Goal: Transaction & Acquisition: Purchase product/service

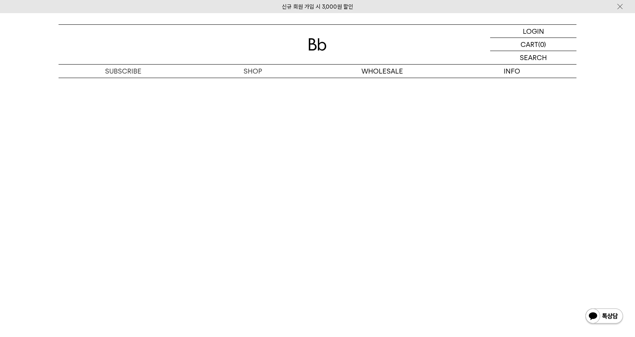
scroll to position [1544, 0]
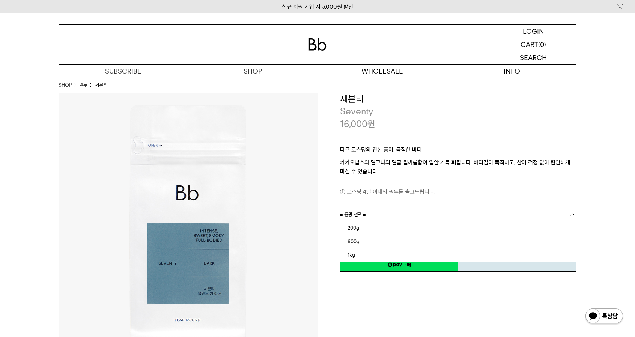
click at [359, 219] on span "= 용량 선택 =" at bounding box center [353, 214] width 26 height 13
click at [363, 230] on li "200g" at bounding box center [461, 228] width 229 height 14
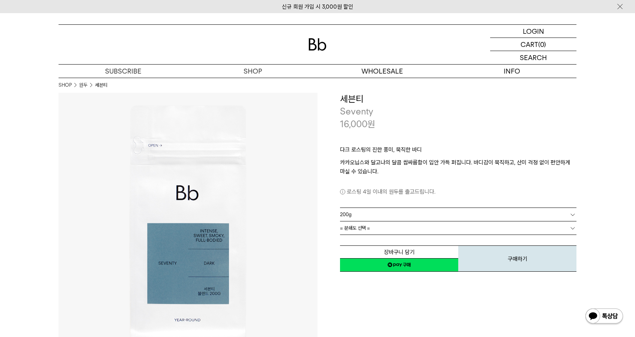
click at [363, 230] on span "= 분쇄도 선택 =" at bounding box center [355, 227] width 30 height 13
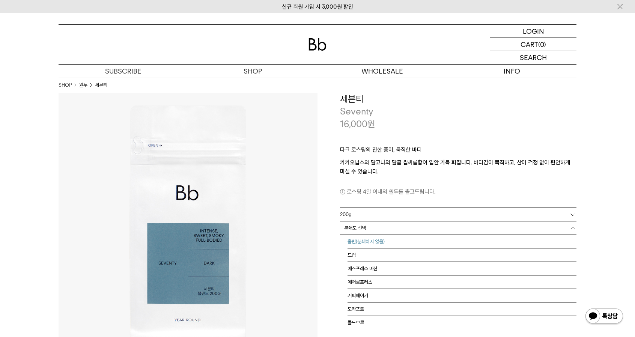
click at [367, 240] on li "홀빈(분쇄하지 않음)" at bounding box center [461, 242] width 229 height 14
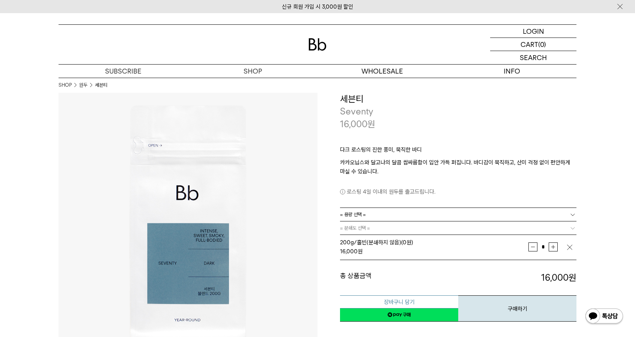
click at [419, 300] on button "장바구니 담기" at bounding box center [399, 301] width 118 height 13
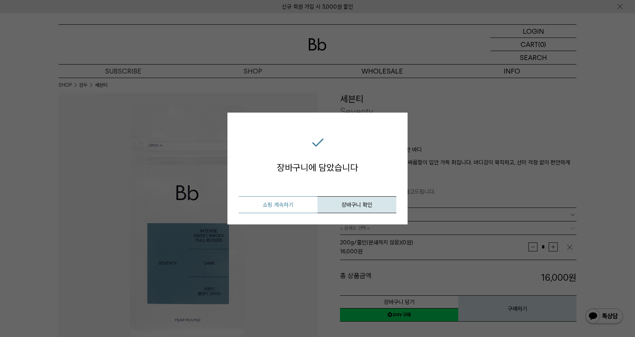
click at [289, 203] on button "쇼핑 계속하기" at bounding box center [278, 204] width 79 height 17
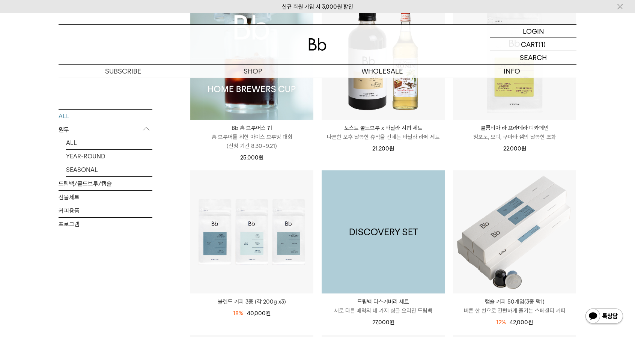
scroll to position [188, 0]
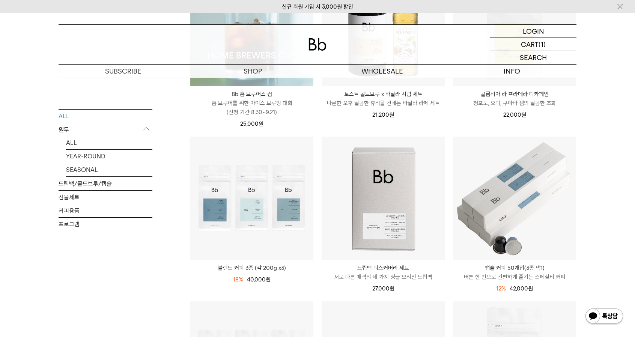
click at [64, 127] on p "원두" at bounding box center [106, 130] width 94 height 14
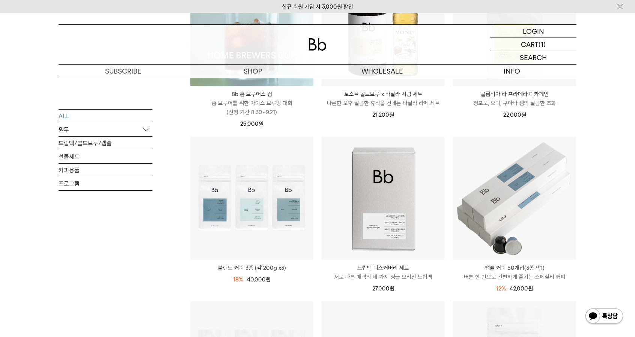
click at [69, 124] on p "원두" at bounding box center [106, 130] width 94 height 14
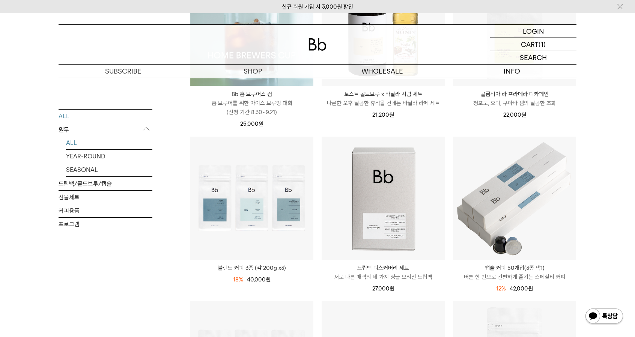
click at [73, 141] on link "ALL" at bounding box center [109, 142] width 86 height 13
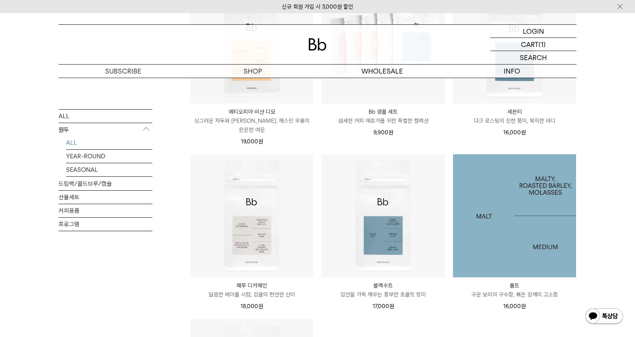
scroll to position [525, 0]
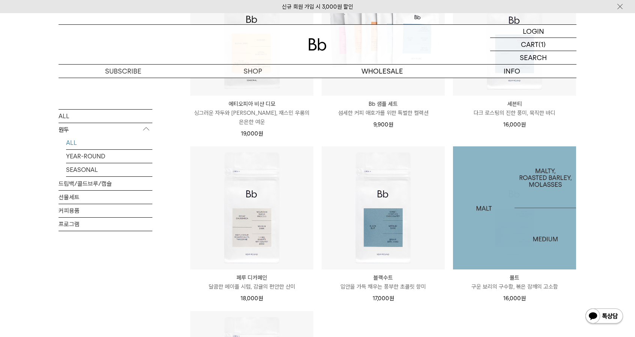
click at [507, 232] on img at bounding box center [514, 207] width 123 height 123
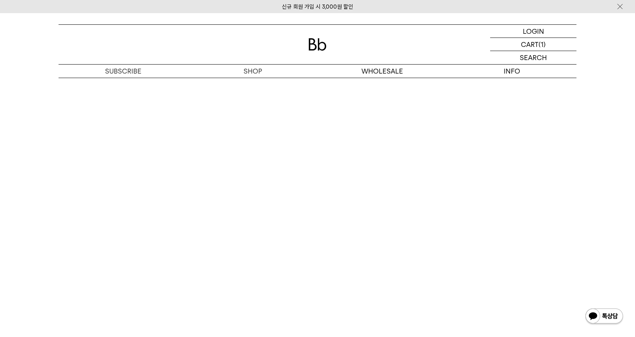
scroll to position [1544, 0]
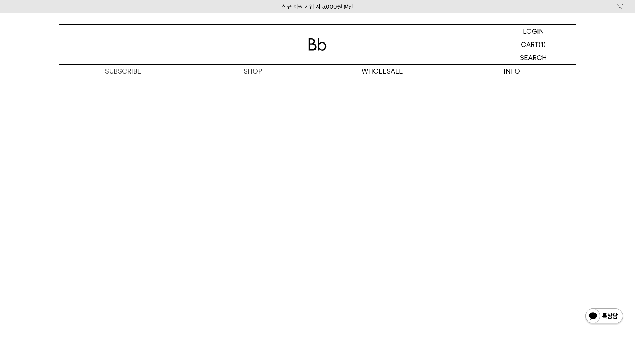
scroll to position [1523, 0]
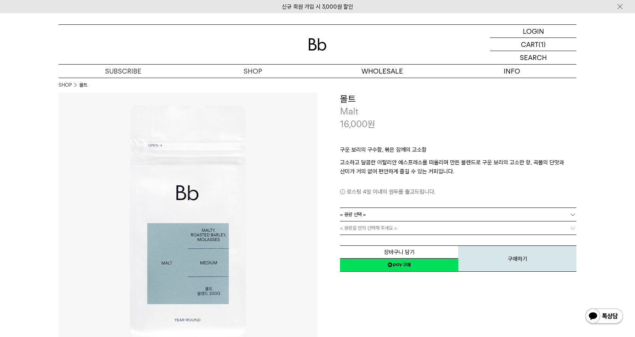
click at [406, 216] on link "= 용량 선택 =" at bounding box center [458, 214] width 236 height 13
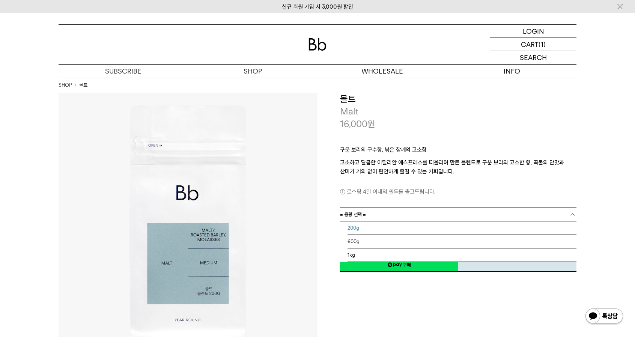
click at [388, 230] on li "200g" at bounding box center [461, 228] width 229 height 14
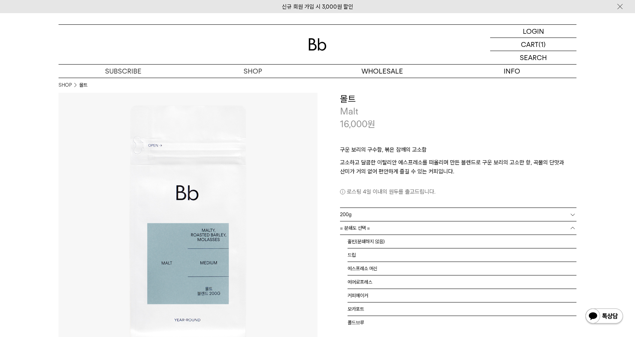
click at [390, 230] on link "= 분쇄도 선택 =" at bounding box center [458, 227] width 236 height 13
click at [392, 242] on li "홀빈(분쇄하지 않음)" at bounding box center [461, 242] width 229 height 14
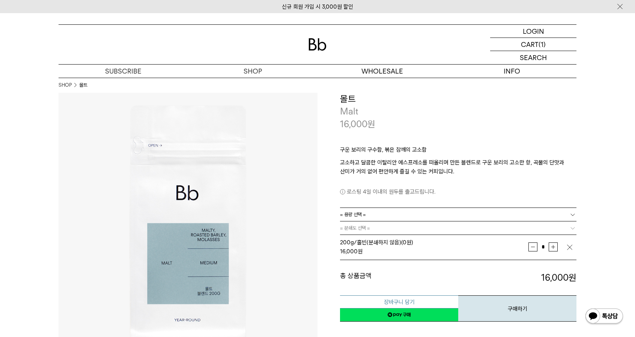
click at [417, 301] on button "장바구니 담기" at bounding box center [399, 301] width 118 height 13
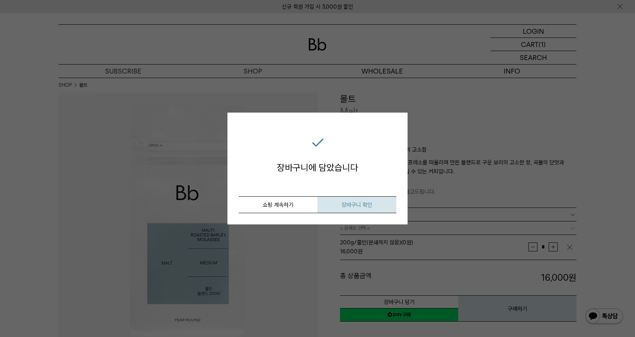
click at [363, 202] on span "장바구니 확인" at bounding box center [356, 204] width 31 height 7
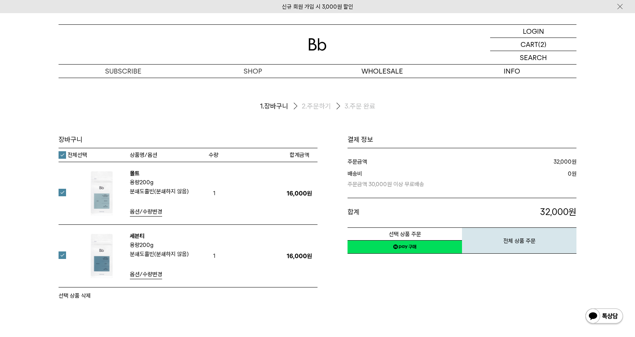
click at [137, 236] on link "세븐티" at bounding box center [137, 236] width 15 height 7
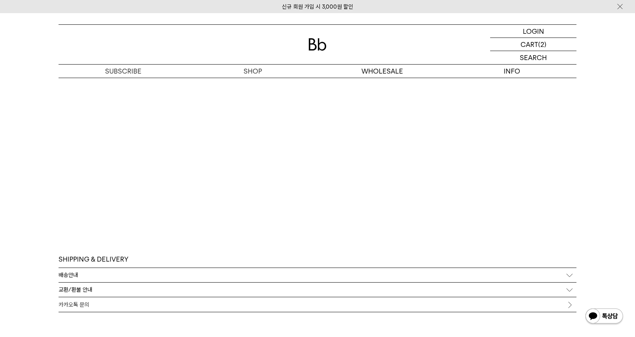
scroll to position [1678, 0]
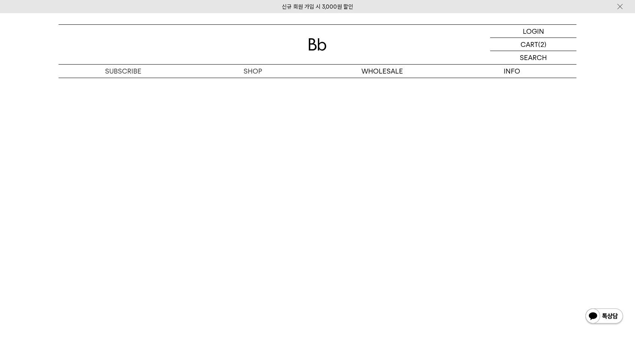
scroll to position [1556, 0]
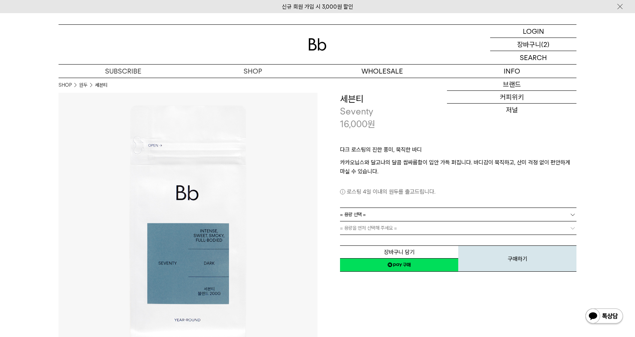
click at [537, 48] on p "장바구니" at bounding box center [529, 44] width 24 height 13
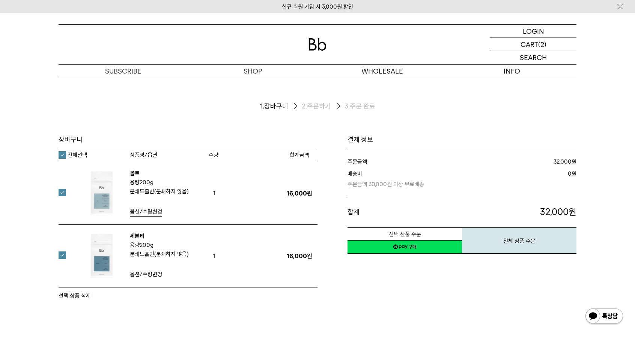
click at [62, 155] on label "전체선택" at bounding box center [73, 155] width 29 height 8
click at [61, 192] on label at bounding box center [67, 193] width 17 height 8
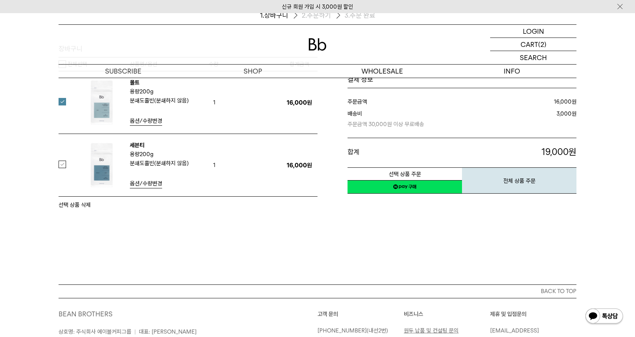
scroll to position [75, 0]
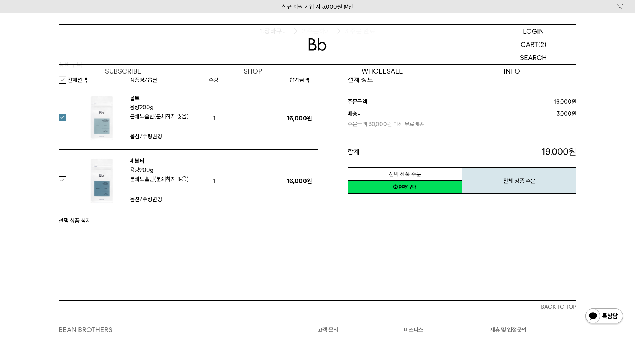
click at [78, 216] on button "선택 상품 삭제" at bounding box center [75, 220] width 32 height 9
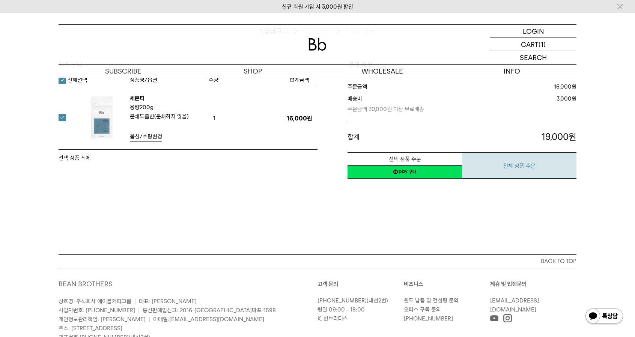
click at [528, 169] on button "전체 상품 주문" at bounding box center [519, 165] width 114 height 26
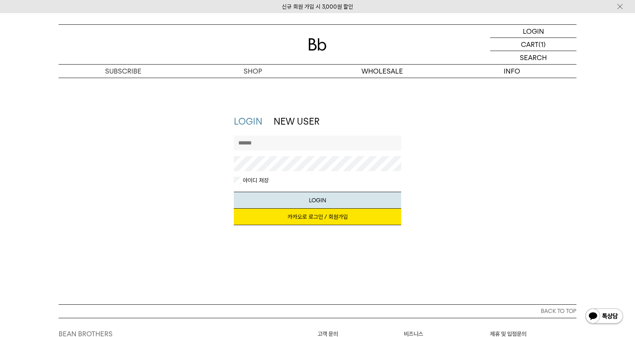
click at [340, 217] on link "카카오로 로그인 / 회원가입" at bounding box center [318, 217] width 168 height 17
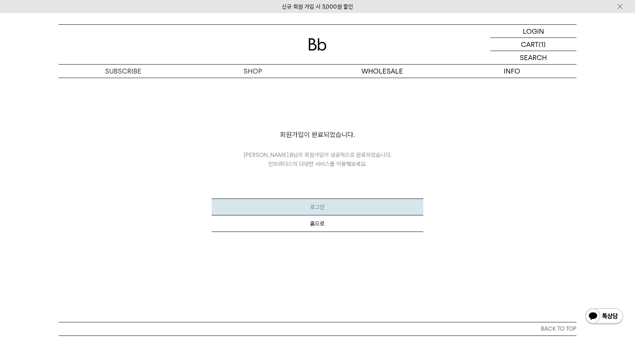
click at [338, 205] on button "로그인" at bounding box center [317, 206] width 211 height 17
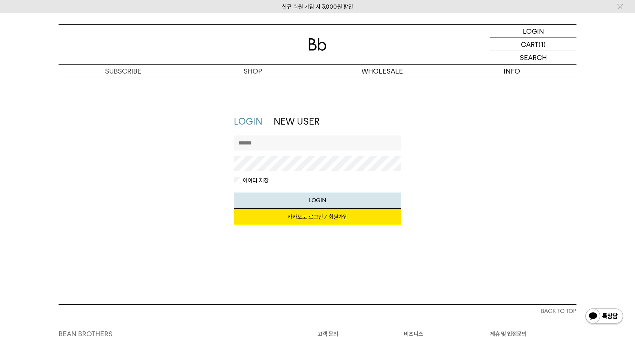
click at [338, 213] on link "카카오로 로그인 / 회원가입" at bounding box center [318, 217] width 168 height 17
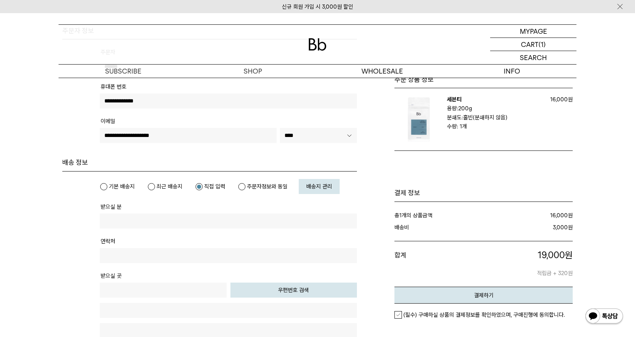
scroll to position [113, 0]
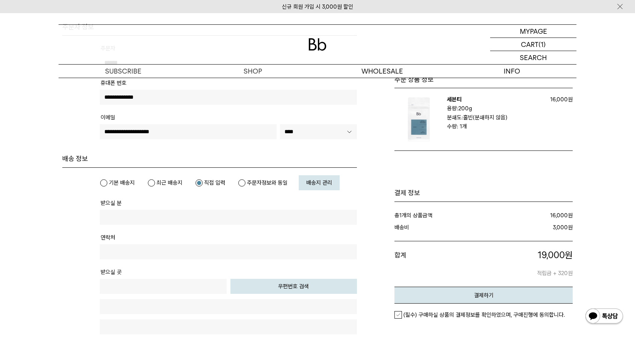
click at [322, 184] on span "배송지 관리" at bounding box center [319, 182] width 26 height 7
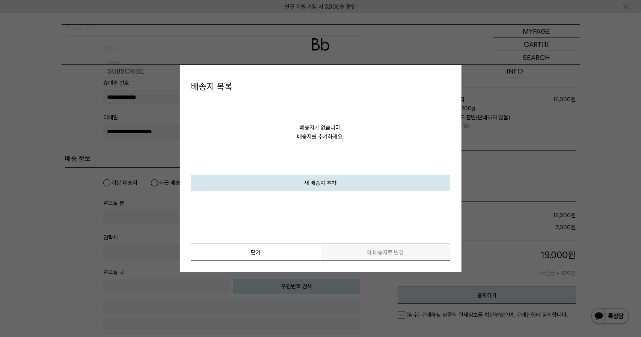
click at [325, 186] on link "새 배송지 추가" at bounding box center [320, 182] width 259 height 17
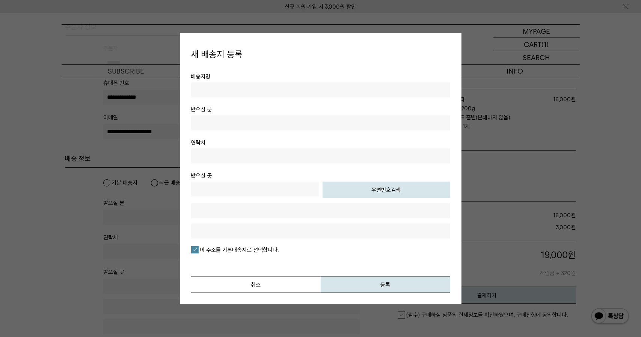
click at [278, 90] on input "text" at bounding box center [320, 89] width 259 height 15
type input "*"
type input "**"
type input "***"
type input "**********"
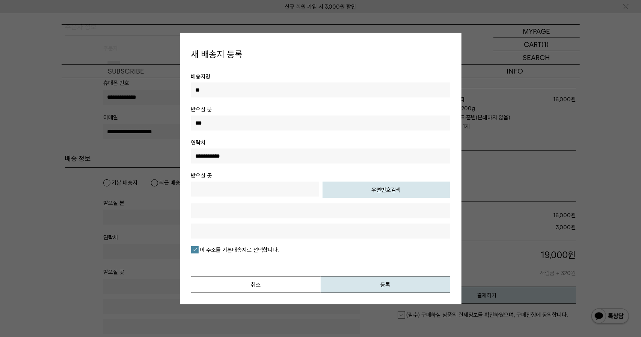
click at [377, 186] on button "우편번호검색" at bounding box center [386, 189] width 128 height 17
type input "*****"
type input "**********"
click at [284, 235] on input "text" at bounding box center [320, 230] width 259 height 15
type input "**********"
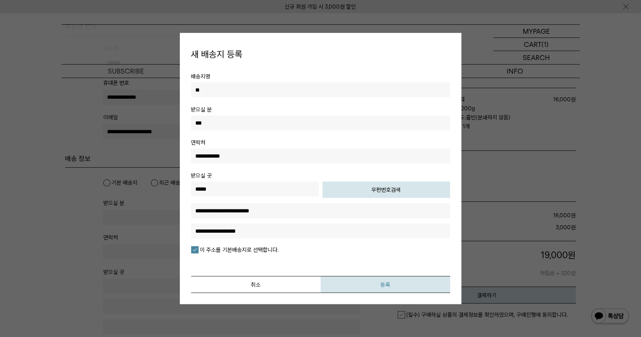
click at [351, 281] on button "등록" at bounding box center [384, 284] width 129 height 17
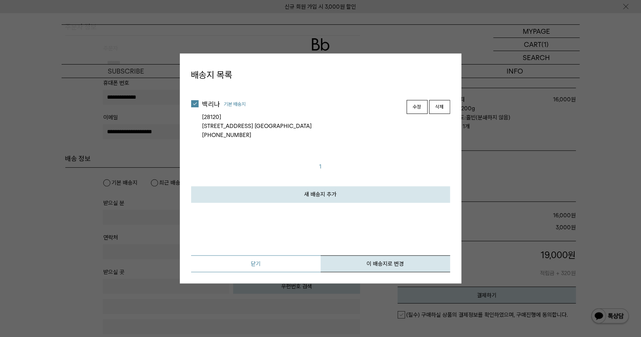
click at [297, 263] on link "닫기" at bounding box center [255, 263] width 129 height 17
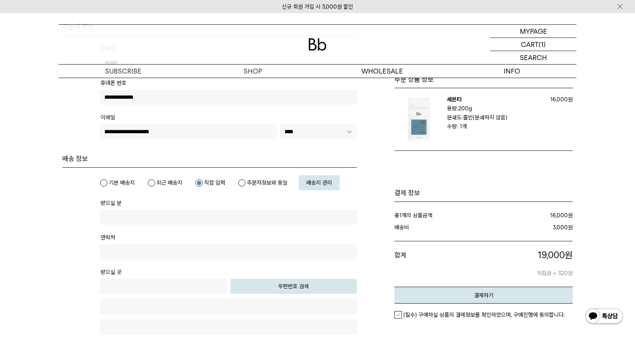
click at [112, 182] on label "기본 배송지" at bounding box center [117, 183] width 35 height 8
type input "***"
type input "**********"
type input "*****"
type input "**********"
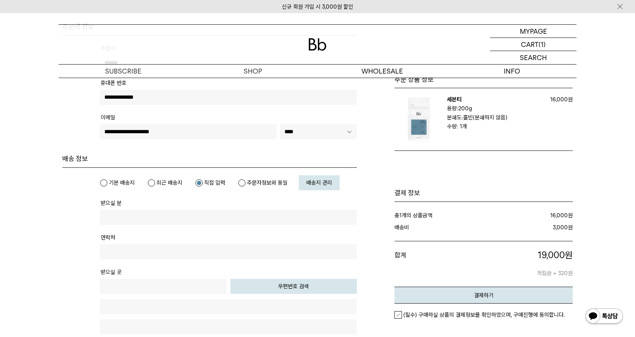
type input "**********"
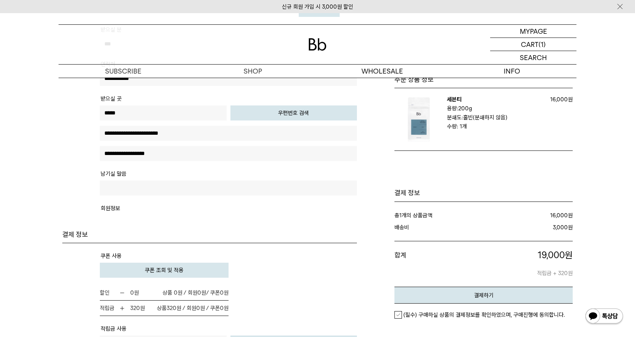
scroll to position [188, 0]
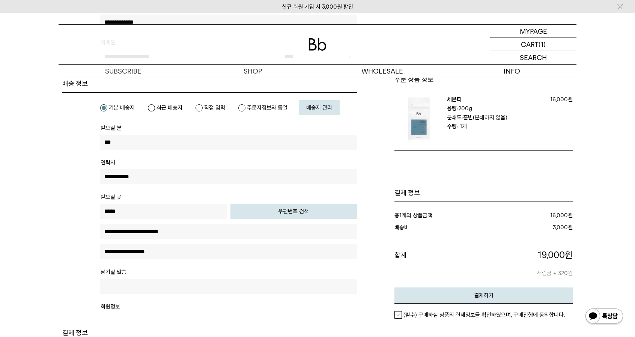
click at [421, 119] on img at bounding box center [418, 119] width 49 height 49
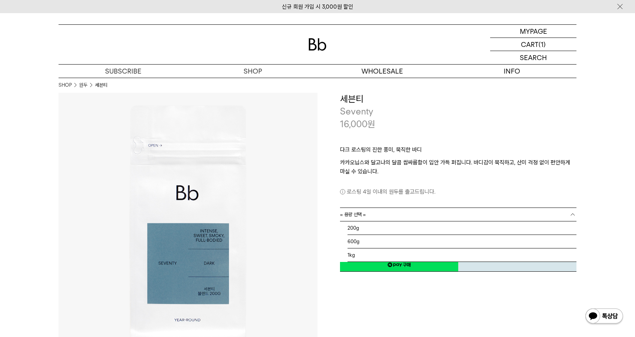
click at [432, 211] on link "= 용량 선택 =" at bounding box center [458, 214] width 236 height 13
click at [426, 240] on li "600g" at bounding box center [461, 242] width 229 height 14
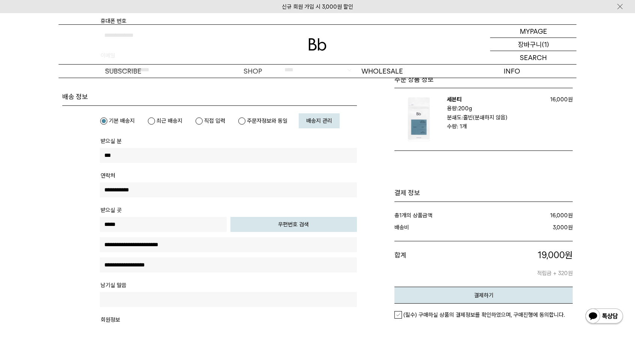
scroll to position [188, 0]
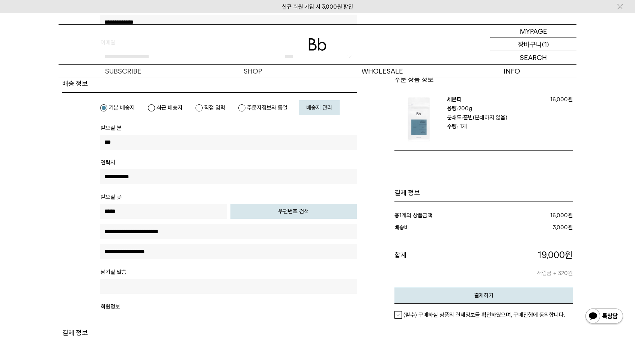
click at [534, 43] on p "장바구니" at bounding box center [530, 44] width 24 height 13
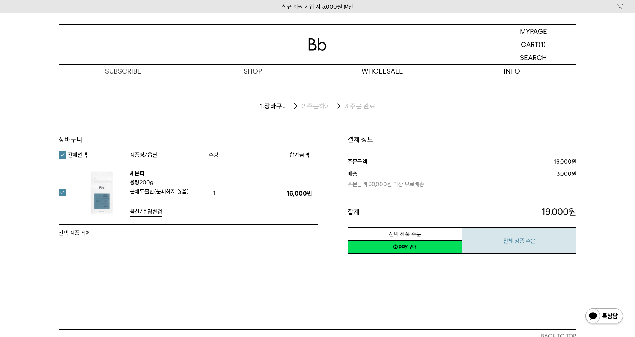
click at [503, 246] on button "전체 상품 주문" at bounding box center [519, 240] width 114 height 26
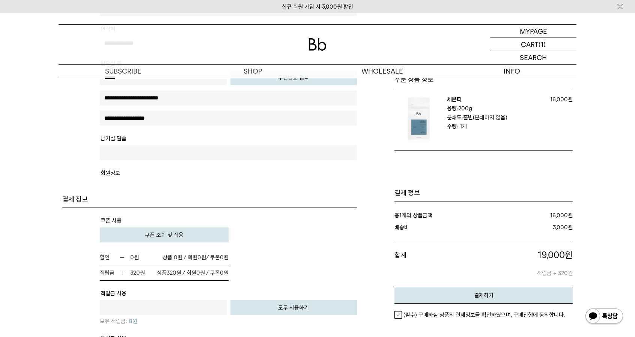
scroll to position [375, 0]
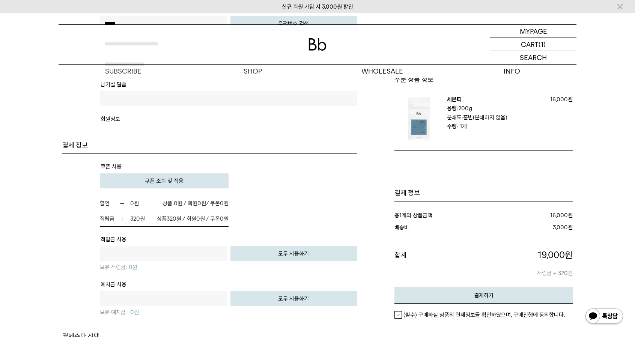
click at [159, 177] on span "쿠폰 조회 및 적용" at bounding box center [164, 180] width 39 height 7
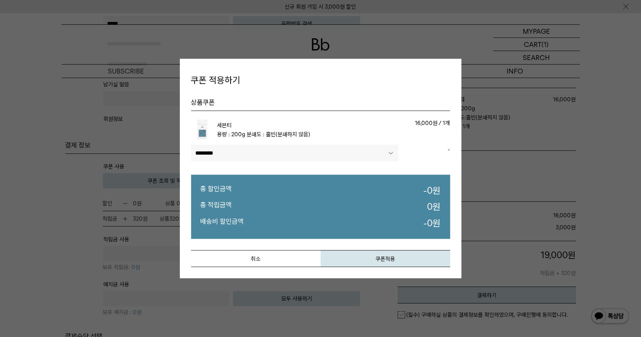
click at [339, 154] on select"] "******** ****" at bounding box center [294, 153] width 207 height 17
select select"] "******"
click at [191, 145] on select"] "******** ****" at bounding box center [294, 153] width 207 height 17
click at [330, 156] on select"] "******** ****" at bounding box center [294, 153] width 207 height 17
drag, startPoint x: 369, startPoint y: 256, endPoint x: 364, endPoint y: 254, distance: 5.5
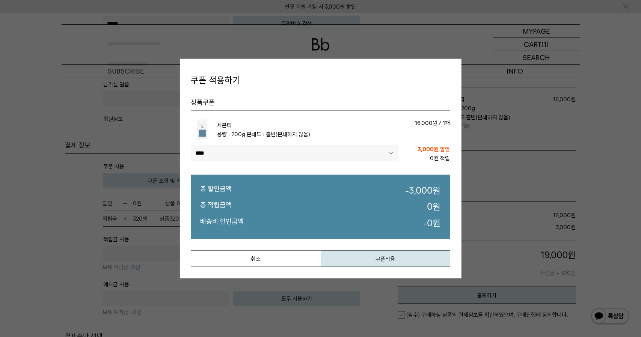
click at [369, 256] on button "쿠폰적용" at bounding box center [384, 258] width 129 height 17
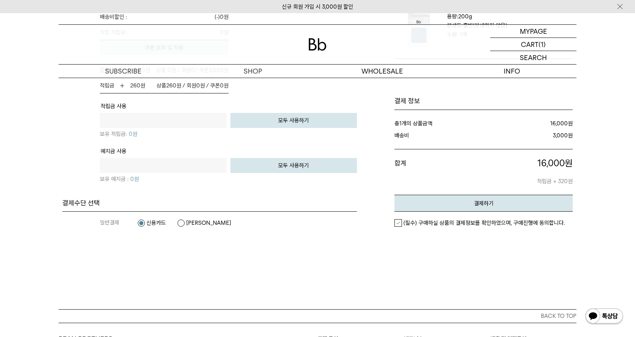
scroll to position [563, 0]
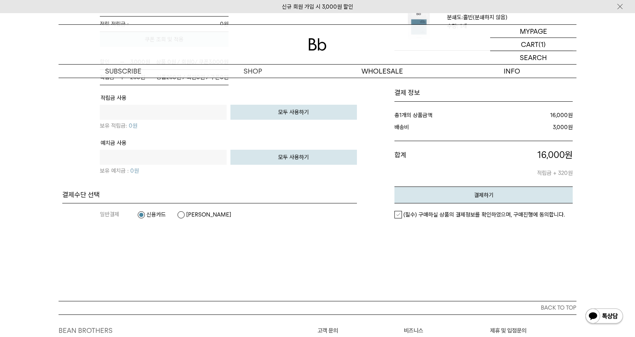
click at [182, 214] on label "[PERSON_NAME]" at bounding box center [204, 215] width 54 height 8
click at [397, 213] on label "(필수) 구매하실 상품의 결제정보를 확인하였으며, 구매진행에 동의합니다." at bounding box center [479, 215] width 170 height 8
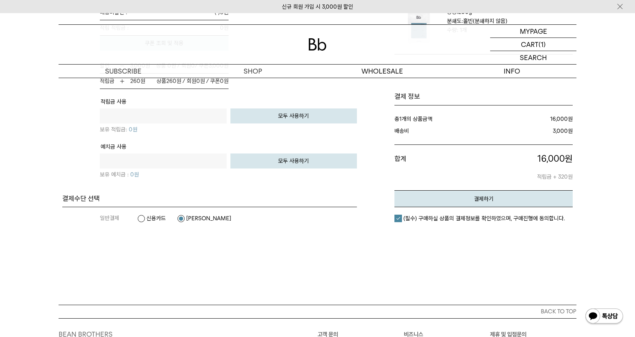
scroll to position [556, 0]
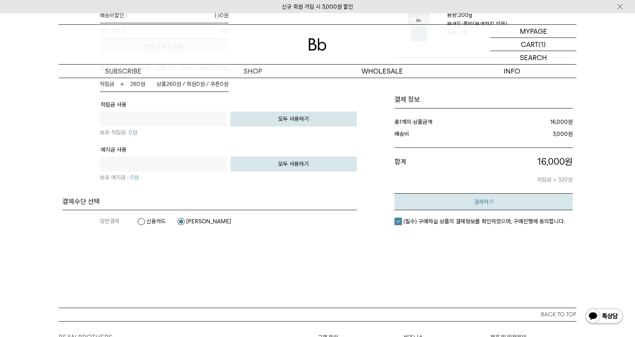
click at [442, 200] on button "결제하기" at bounding box center [483, 201] width 178 height 17
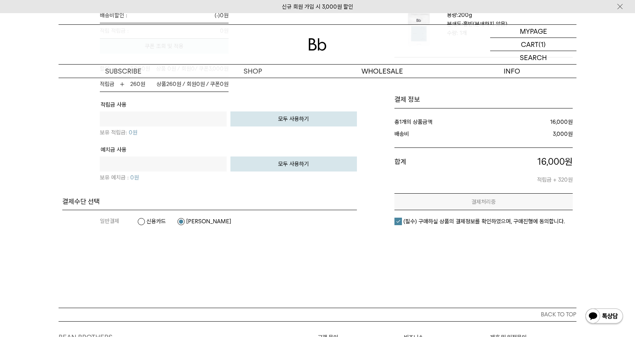
scroll to position [0, 0]
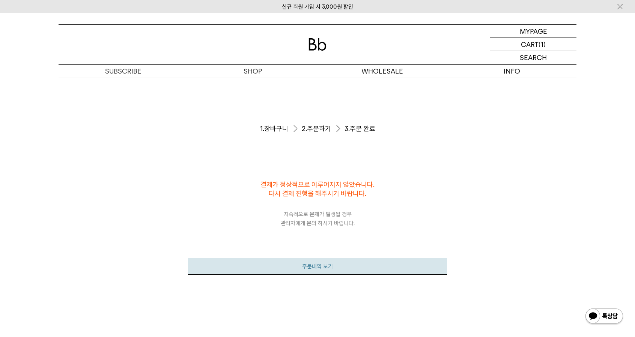
click at [322, 262] on link "주문내역 보기" at bounding box center [317, 266] width 259 height 17
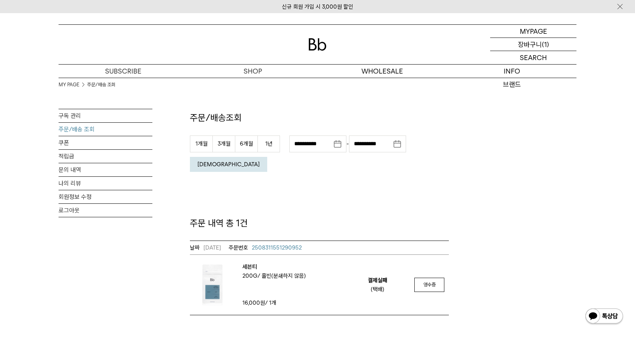
click at [525, 47] on p "장바구니" at bounding box center [530, 44] width 24 height 13
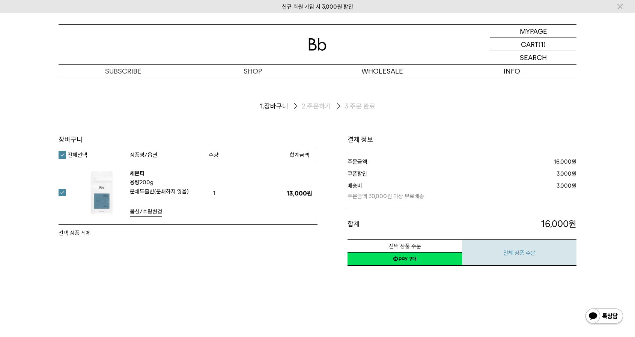
click at [492, 249] on button "전체 상품 주문" at bounding box center [519, 252] width 114 height 26
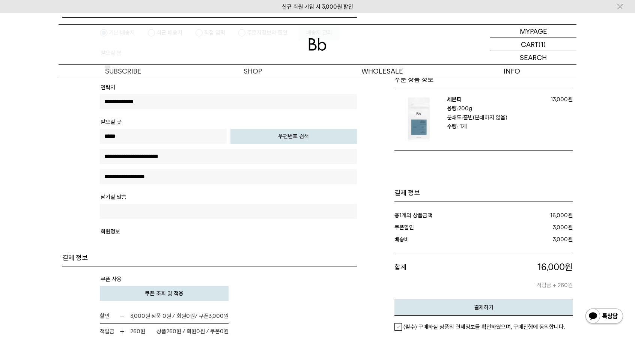
scroll to position [375, 0]
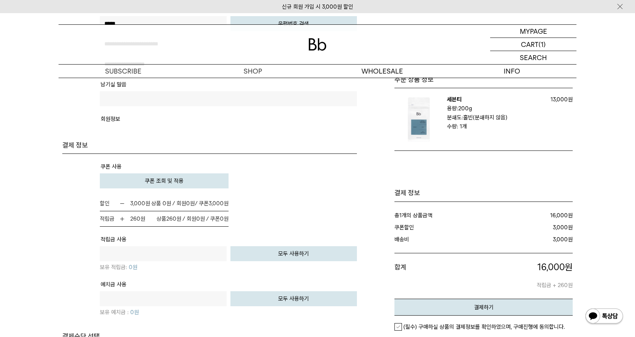
click at [215, 180] on button "쿠폰 조회 및 적용" at bounding box center [164, 180] width 129 height 15
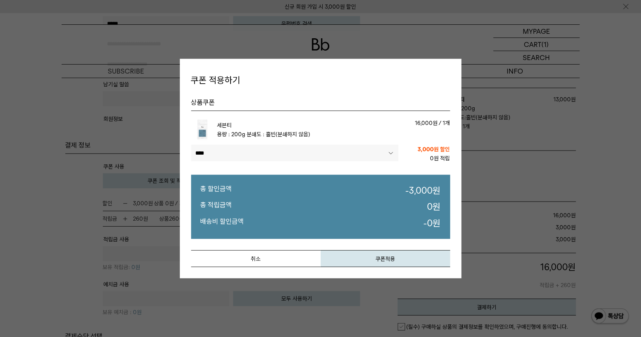
click at [286, 256] on button "취소" at bounding box center [255, 258] width 129 height 17
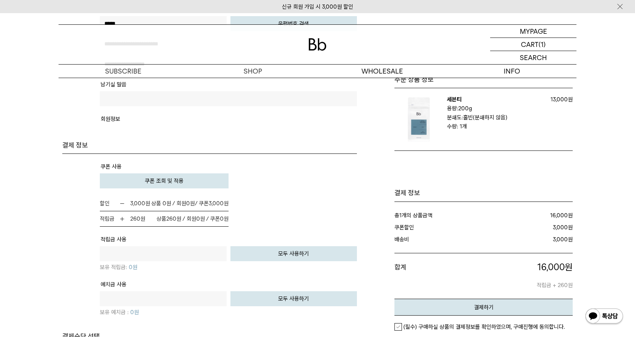
click at [397, 326] on label "(필수) 구매하실 상품의 결제정보를 확인하였으며, 구매진행에 동의합니다." at bounding box center [479, 327] width 170 height 8
click at [426, 316] on div "(필수) 구매하실 상품의 결제정보를 확인하였으며, 구매진행에 동의합니다." at bounding box center [483, 327] width 178 height 23
click at [427, 309] on button "결제하기" at bounding box center [483, 307] width 178 height 17
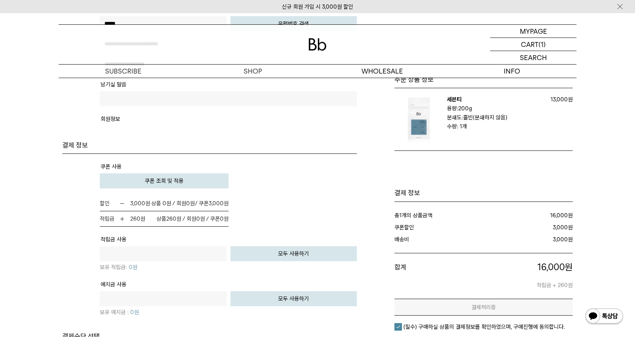
scroll to position [0, 0]
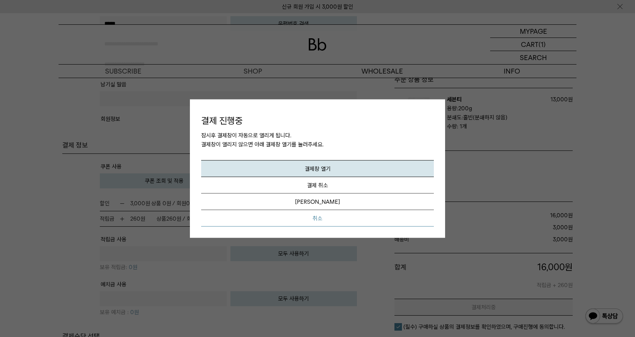
click at [339, 216] on button "취소" at bounding box center [317, 218] width 233 height 17
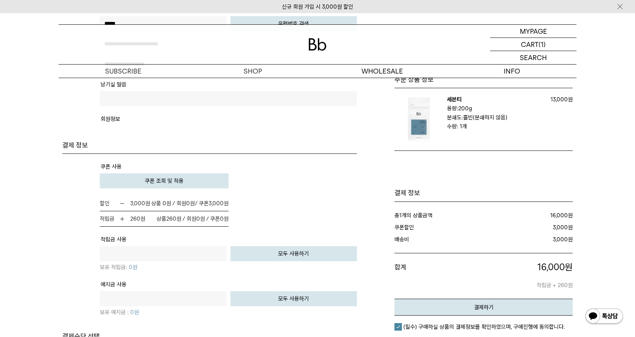
scroll to position [488, 0]
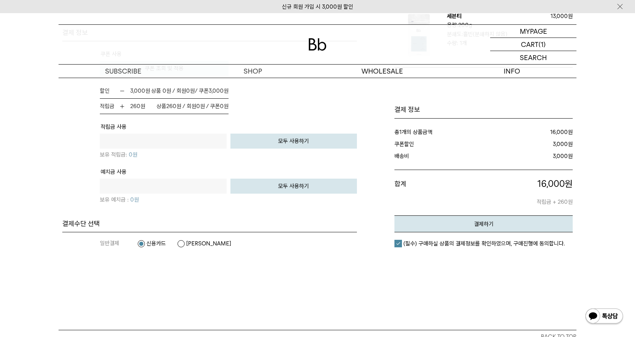
click at [184, 247] on label "[PERSON_NAME]" at bounding box center [204, 244] width 54 height 8
click at [448, 232] on button "결제하기" at bounding box center [483, 223] width 178 height 17
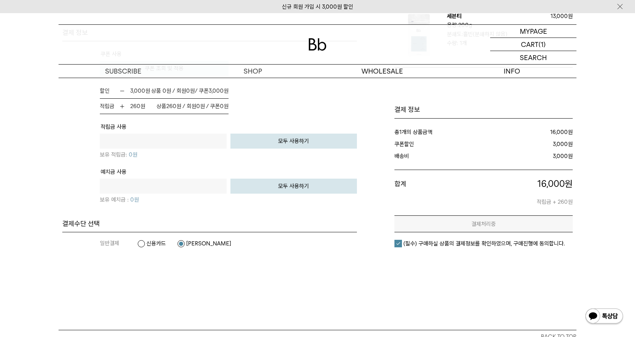
scroll to position [0, 0]
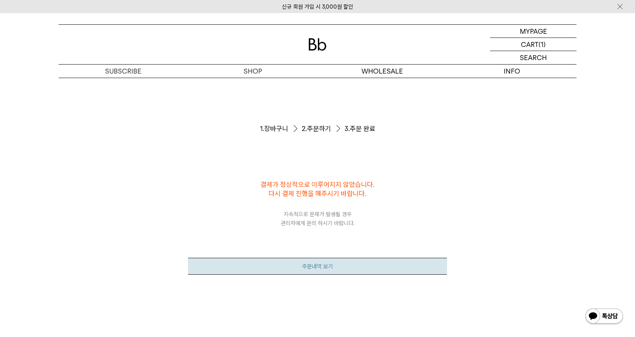
click at [347, 264] on link "주문내역 보기" at bounding box center [317, 266] width 259 height 17
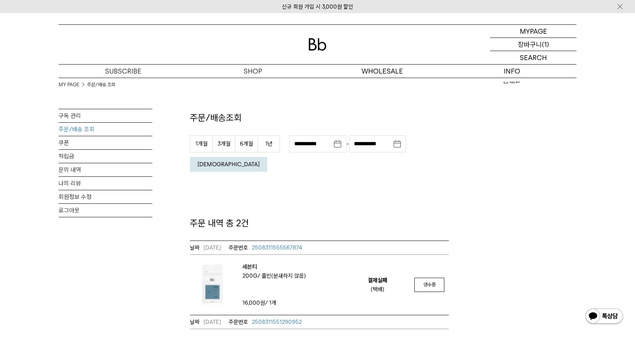
click at [519, 40] on p "장바구니" at bounding box center [530, 44] width 24 height 13
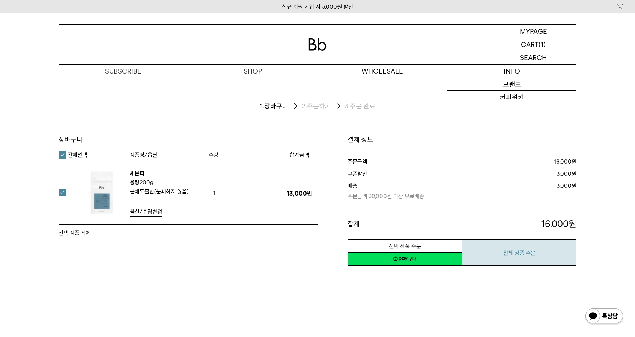
click at [510, 254] on button "전체 상품 주문" at bounding box center [519, 252] width 114 height 26
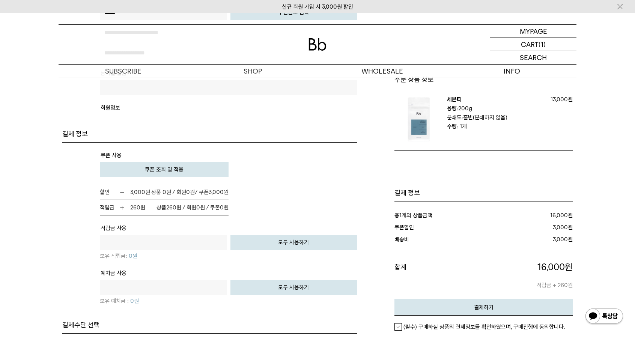
scroll to position [413, 0]
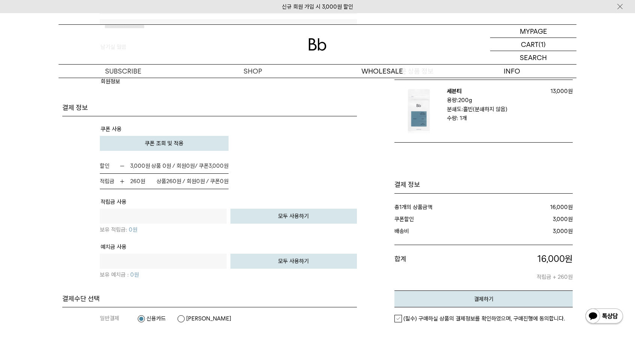
click at [396, 322] on label "(필수) 구매하실 상품의 결제정보를 확인하였으며, 구매진행에 동의합니다." at bounding box center [479, 319] width 170 height 8
click at [435, 303] on button "결제하기" at bounding box center [483, 298] width 178 height 17
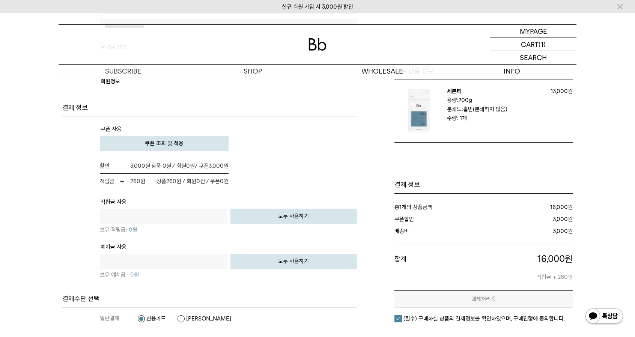
scroll to position [0, 0]
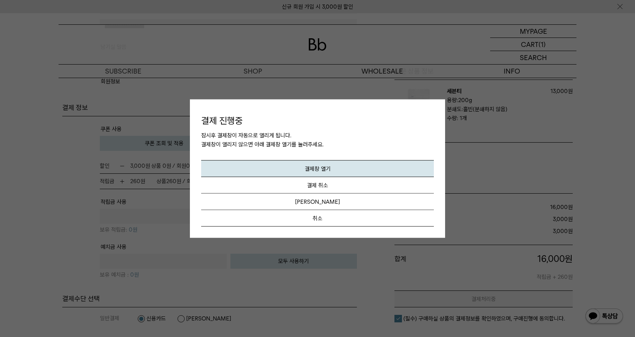
click at [341, 221] on button "취소" at bounding box center [317, 218] width 233 height 17
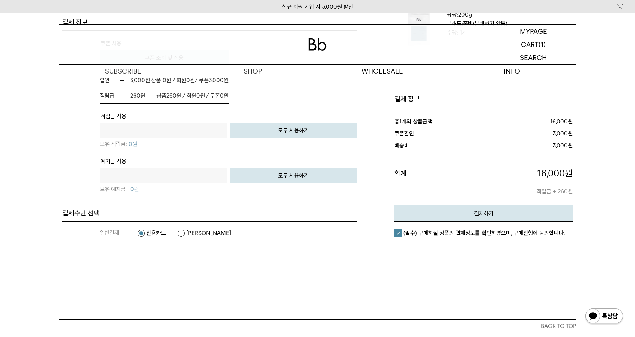
scroll to position [563, 0]
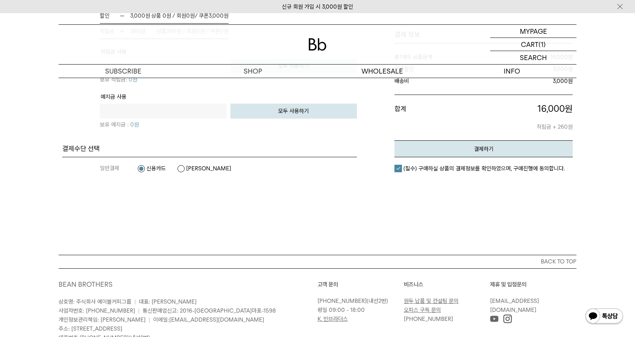
click at [193, 172] on label "카카오페이" at bounding box center [204, 169] width 54 height 8
click at [418, 157] on button "결제하기" at bounding box center [483, 148] width 178 height 17
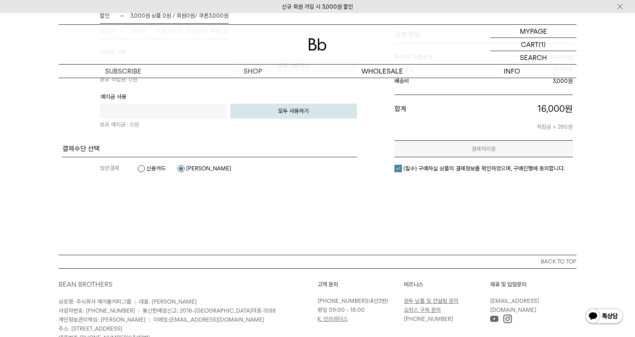
scroll to position [0, 0]
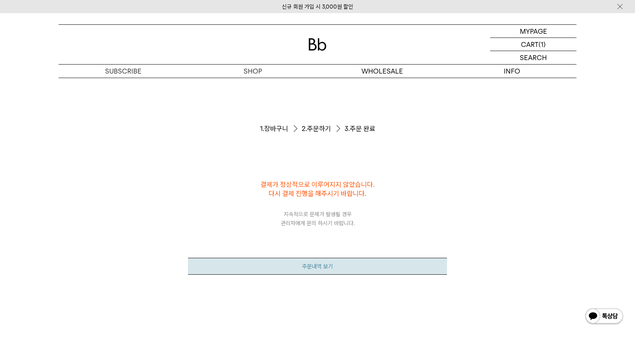
click at [325, 261] on link "주문내역 보기" at bounding box center [317, 266] width 259 height 17
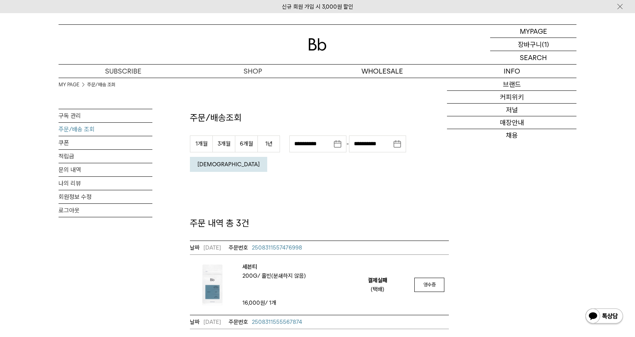
click at [546, 43] on p "(1)" at bounding box center [545, 44] width 7 height 13
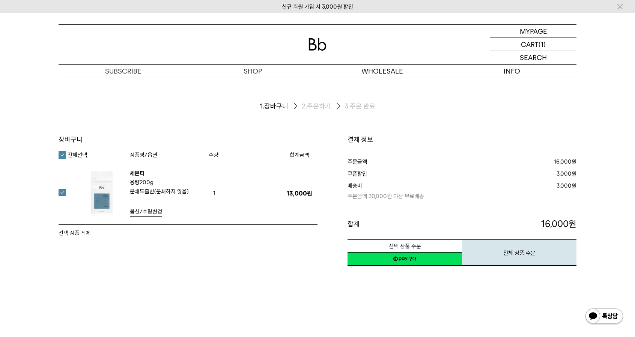
click at [521, 266] on div "선택 상품 주문 NAVER 네이버 ID로 간편구매 네이버페이 네이버페이 구매하기 이전 이벤트 네이버페이 다음 전체 상품 주문" at bounding box center [461, 252] width 229 height 27
click at [524, 258] on button "전체 상품 주문" at bounding box center [519, 252] width 114 height 26
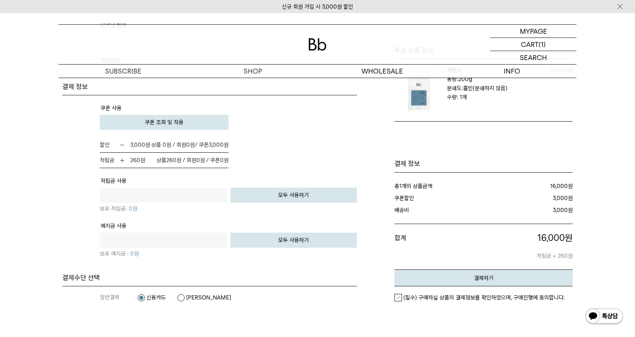
scroll to position [488, 0]
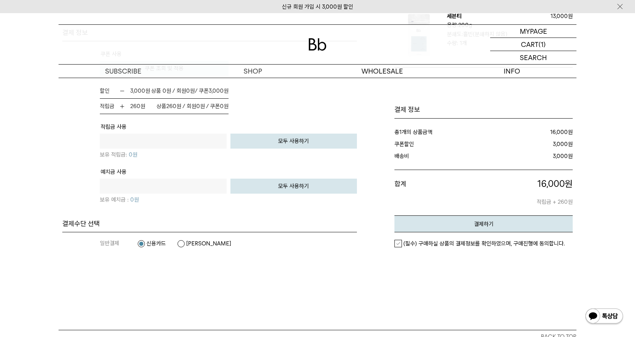
click at [180, 247] on label "[PERSON_NAME]" at bounding box center [204, 244] width 54 height 8
drag, startPoint x: 422, startPoint y: 240, endPoint x: 402, endPoint y: 258, distance: 27.1
click at [402, 255] on div "결제하기 (필수) 구매하실 상품의 결제정보를 확인하였으며, 구매진행에 동의합니다." at bounding box center [483, 234] width 178 height 39
click at [398, 247] on label "(필수) 구매하실 상품의 결제정보를 확인하였으며, 구매진행에 동의합니다." at bounding box center [479, 244] width 170 height 8
click at [445, 232] on button "결제하기" at bounding box center [483, 223] width 178 height 17
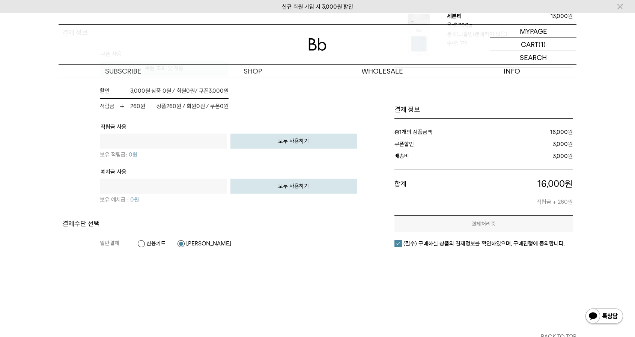
scroll to position [0, 0]
